Goal: Transaction & Acquisition: Purchase product/service

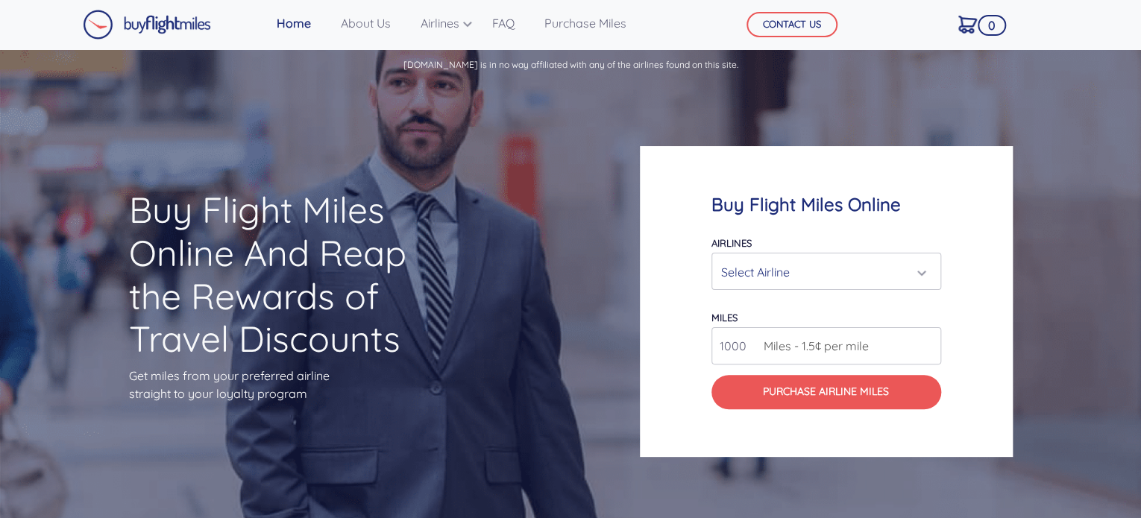
click at [819, 283] on div "Select Airline" at bounding box center [821, 272] width 201 height 28
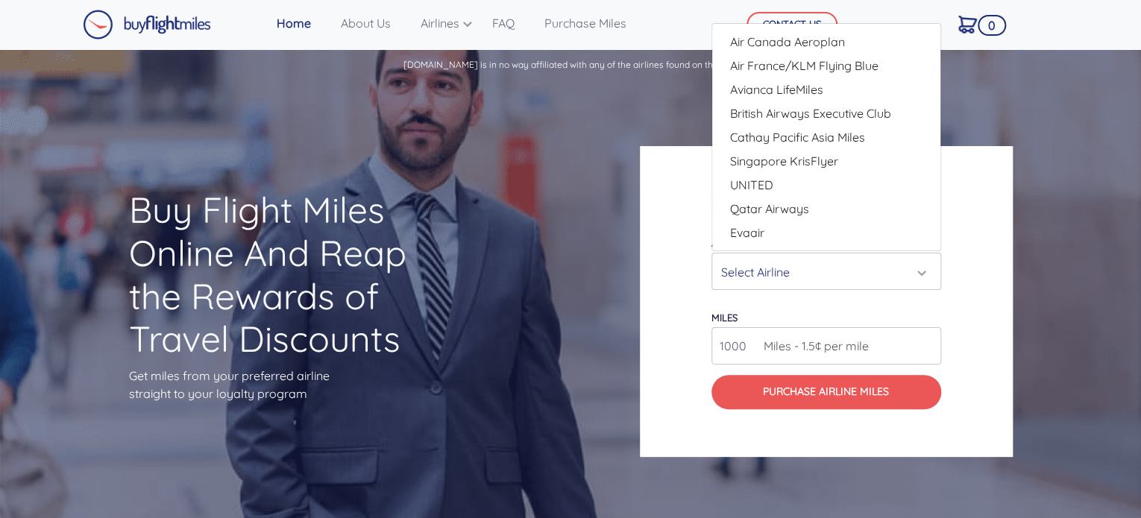
click at [758, 272] on div "Select Airline" at bounding box center [821, 272] width 201 height 28
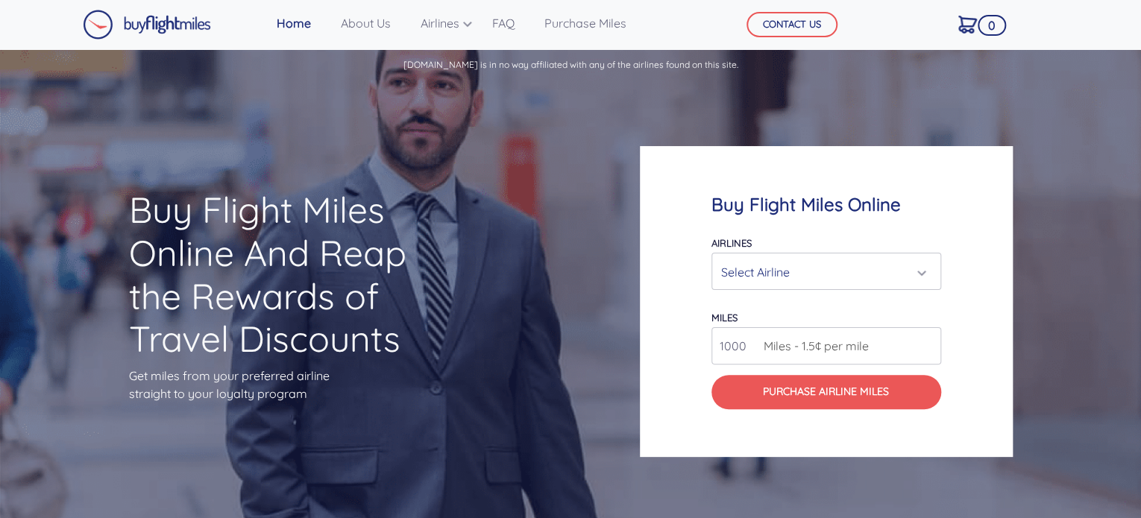
click at [774, 276] on div "Select Airline" at bounding box center [821, 272] width 201 height 28
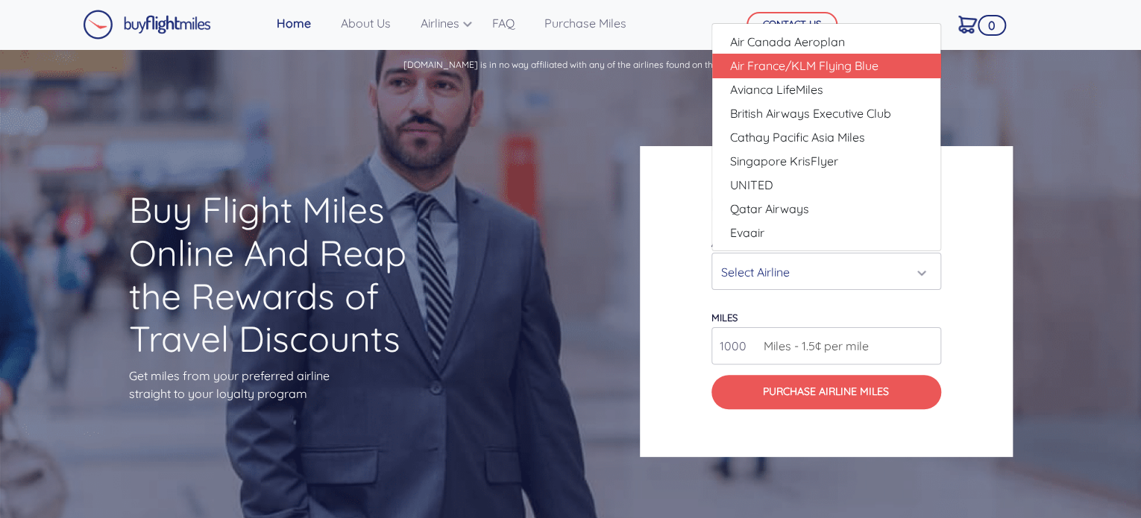
click at [819, 71] on span "Air France/KLM Flying Blue" at bounding box center [804, 66] width 148 height 18
select select "Air France/KLM Flying Blue"
type input "49000"
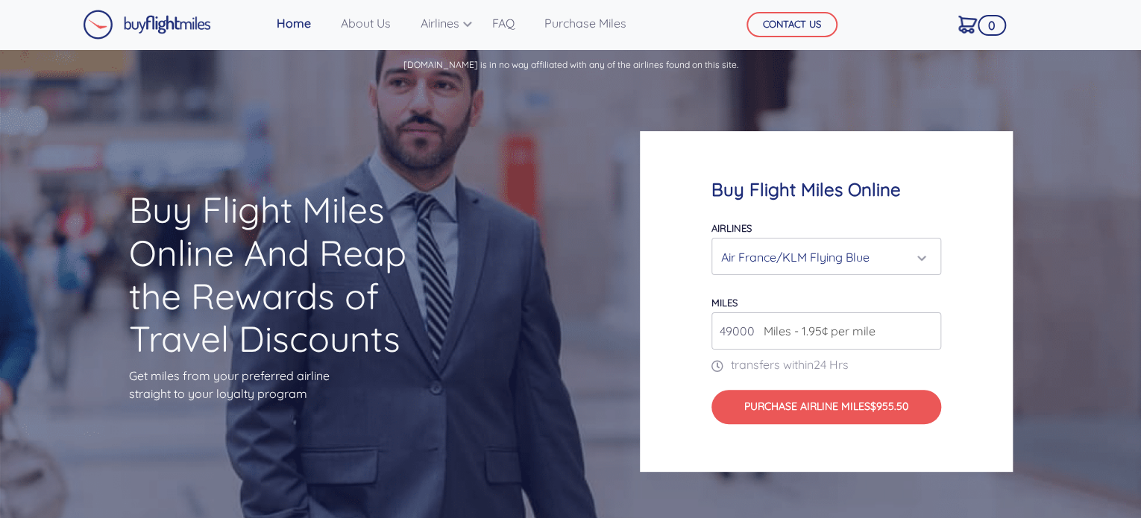
click at [739, 330] on input "49000" at bounding box center [827, 331] width 230 height 37
type input "2"
type input "1"
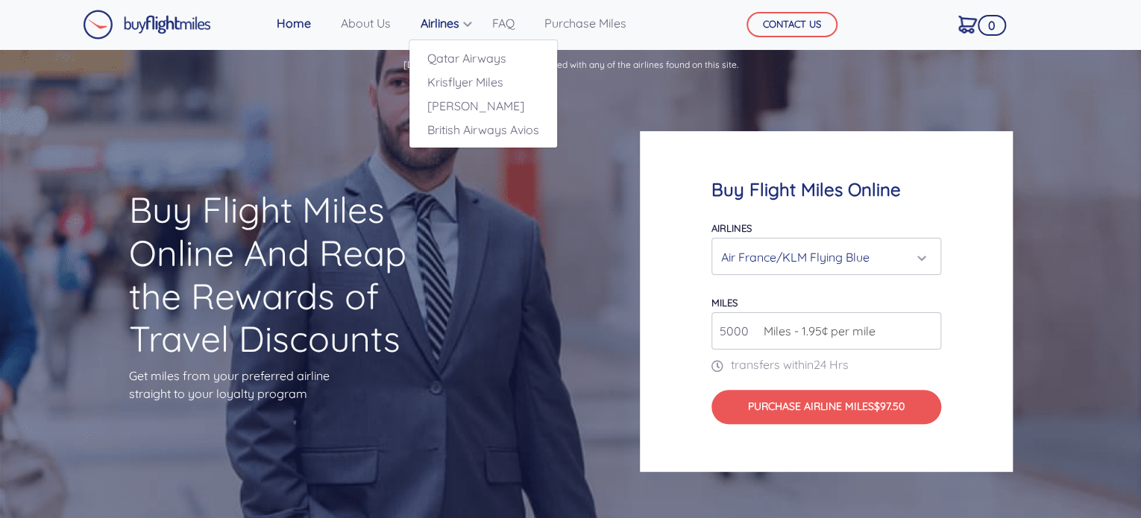
type input "5000"
